Goal: Information Seeking & Learning: Learn about a topic

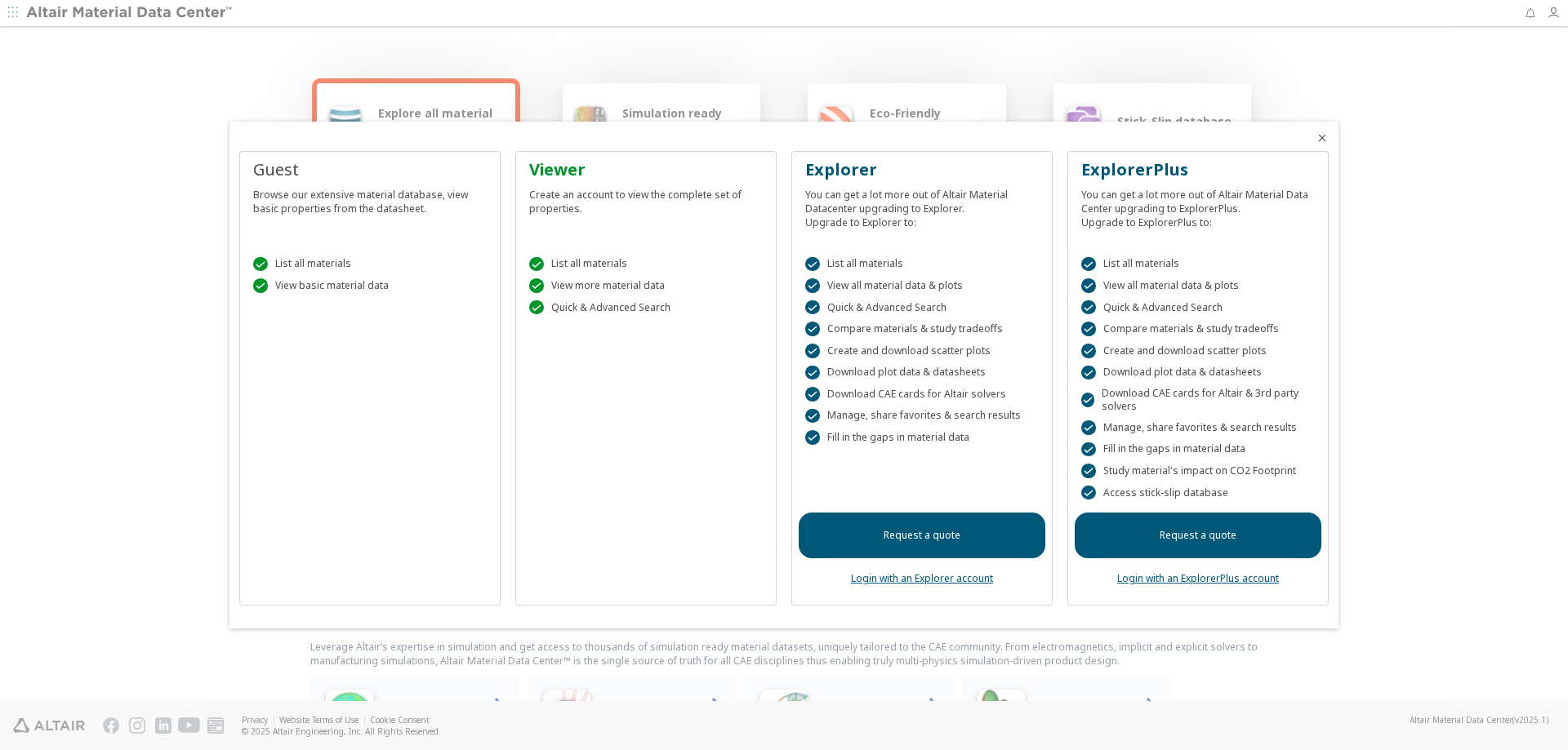
click at [1200, 579] on link "Login with an ExplorerPlus account" at bounding box center [1197, 578] width 161 height 14
click at [1552, 16] on div at bounding box center [784, 375] width 1568 height 750
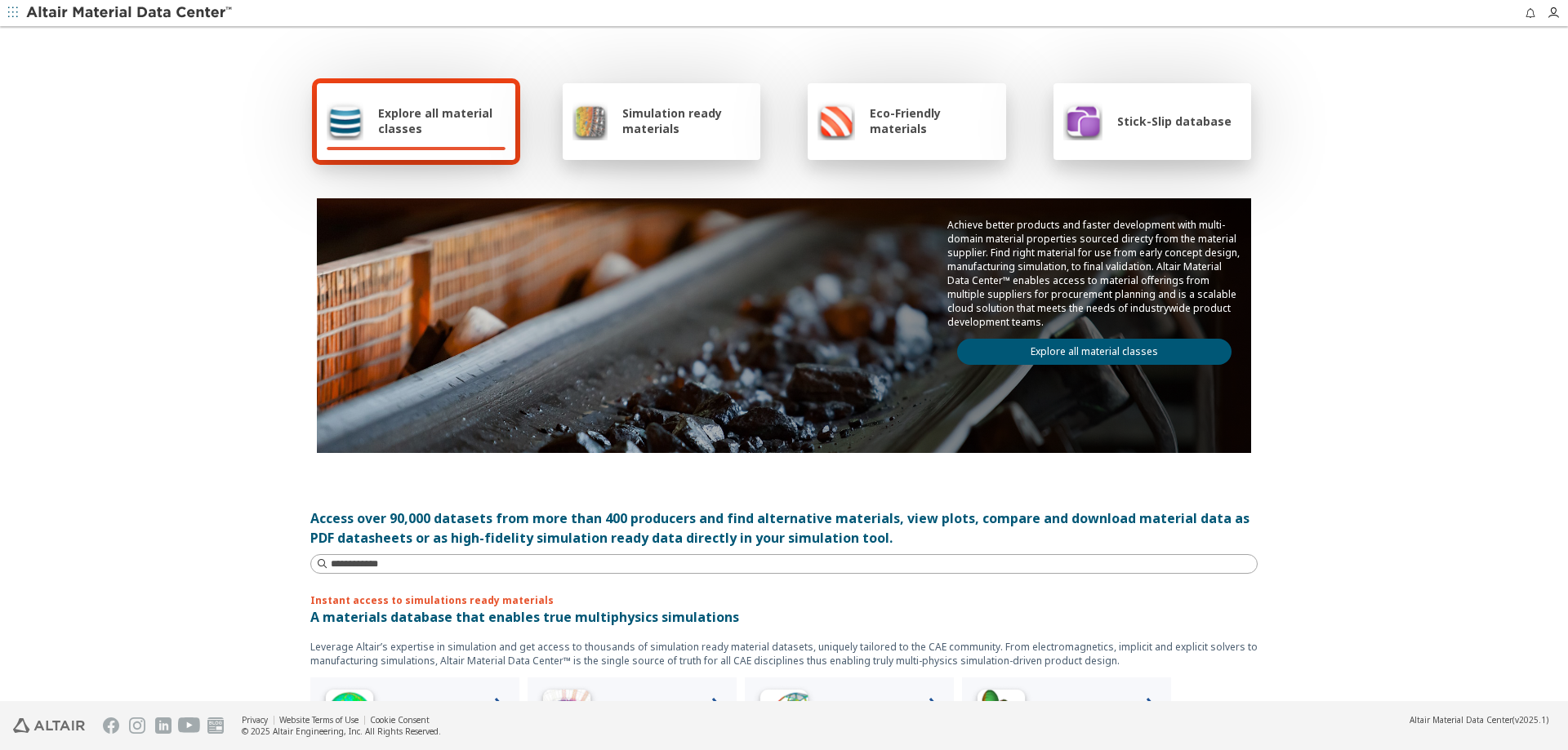
click at [1552, 16] on icon "button" at bounding box center [1552, 13] width 13 height 13
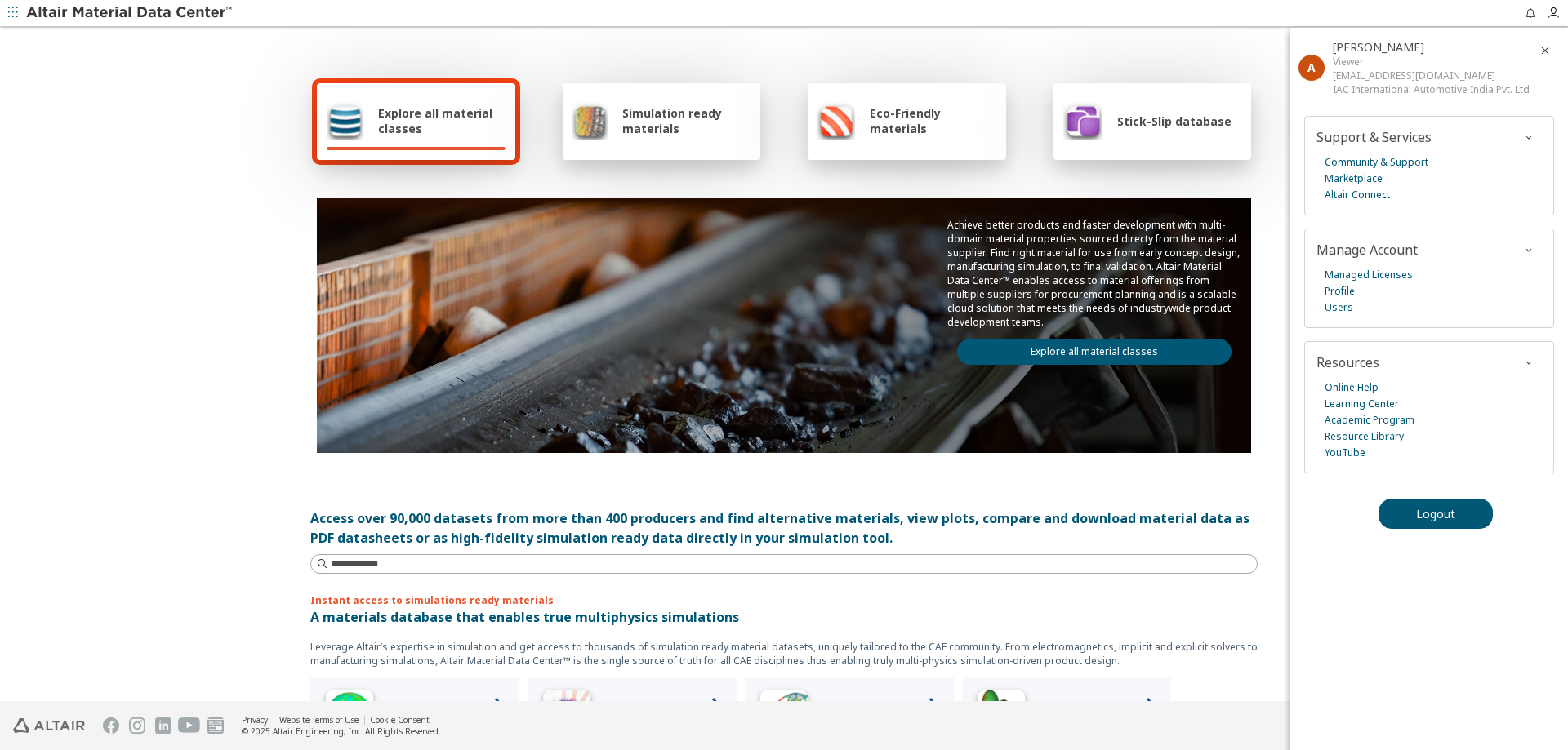
click at [1095, 544] on div "Access over 90,000 datasets from more than 400 producers and find alternative m…" at bounding box center [784, 528] width 947 height 39
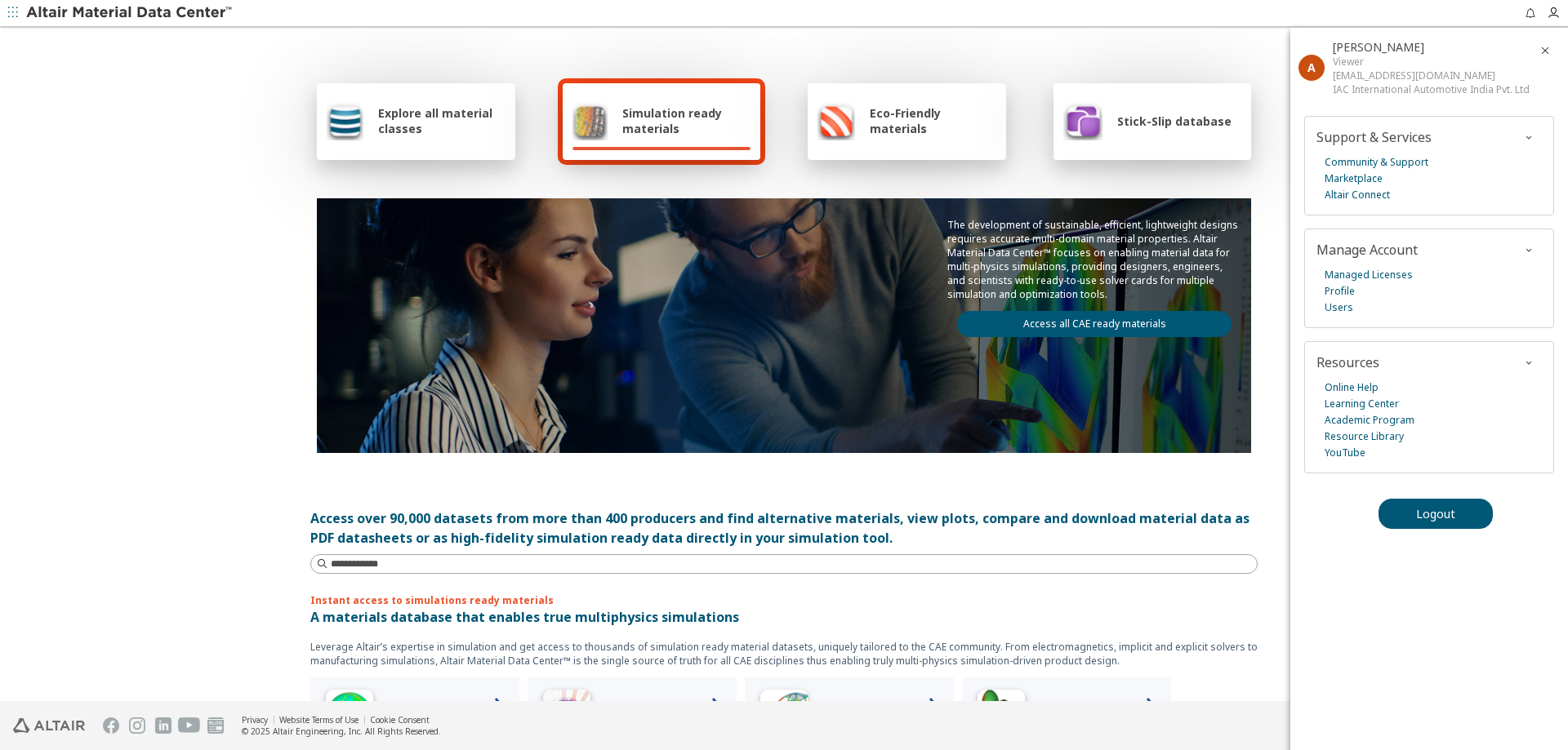
click at [612, 110] on div "Simulation ready materials" at bounding box center [662, 120] width 179 height 39
click at [435, 106] on span "Explore all material classes" at bounding box center [442, 121] width 128 height 31
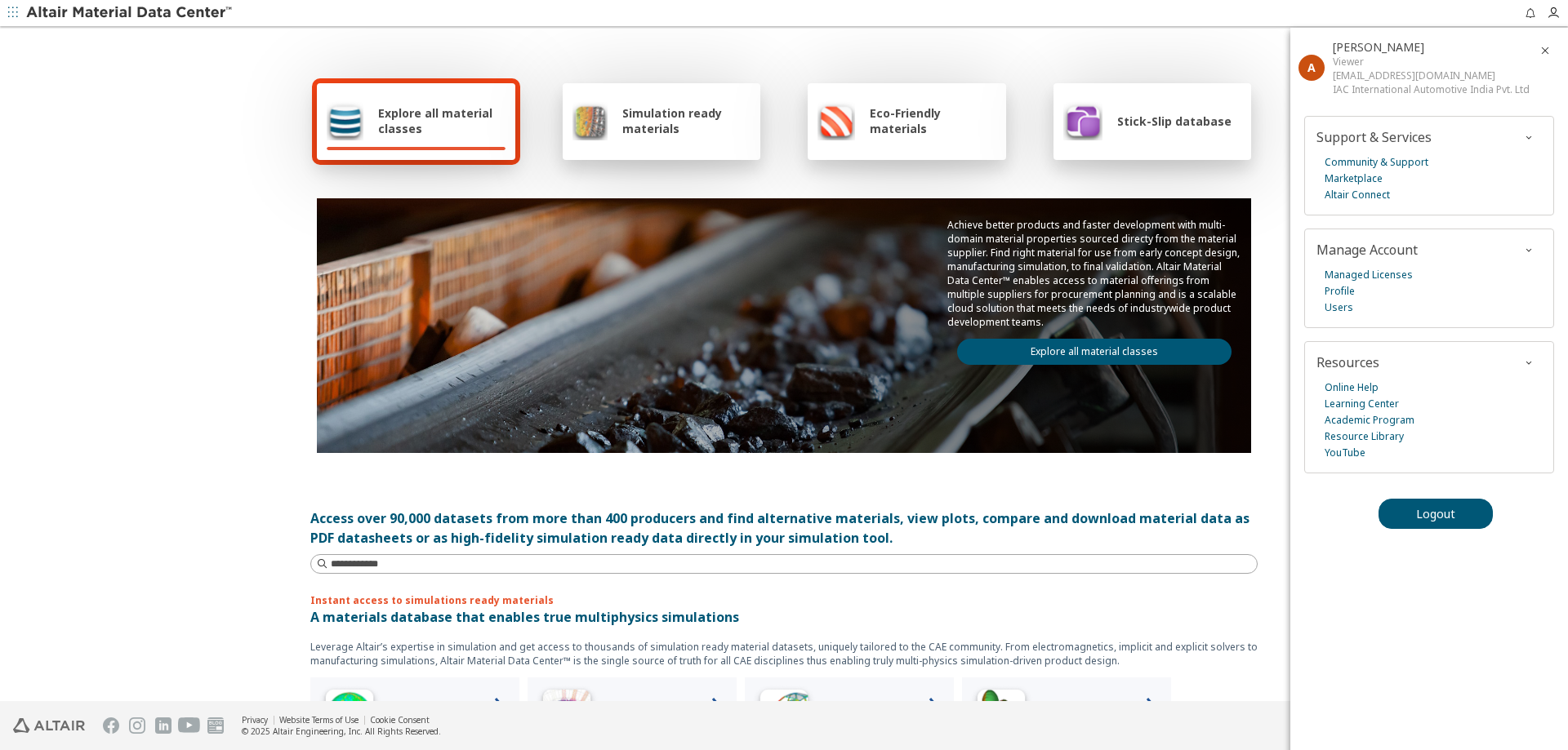
scroll to position [408, 0]
